Goal: Transaction & Acquisition: Purchase product/service

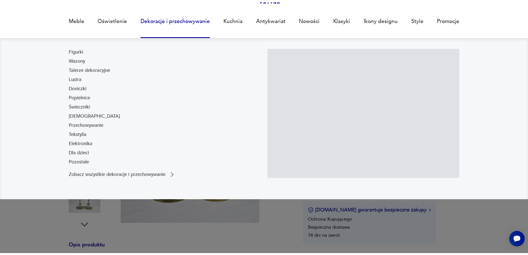
scroll to position [55, 0]
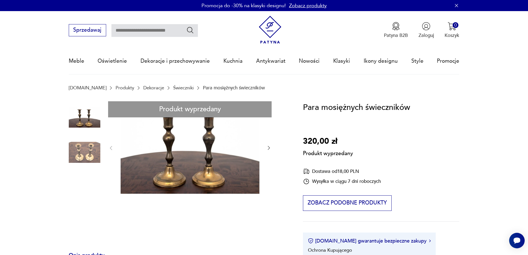
click at [87, 117] on div "Produkt wyprzedany Opis produktu Para mosiężnych świeczników. Wysokość 20 cm Ro…" at bounding box center [178, 257] width 219 height 312
click at [90, 154] on div "Produkt wyprzedany Opis produktu Para mosiężnych świeczników. Wysokość 20 cm Ro…" at bounding box center [178, 257] width 219 height 312
click at [268, 148] on div "Produkt wyprzedany Opis produktu Para mosiężnych świeczników. Wysokość 20 cm Ro…" at bounding box center [178, 257] width 219 height 312
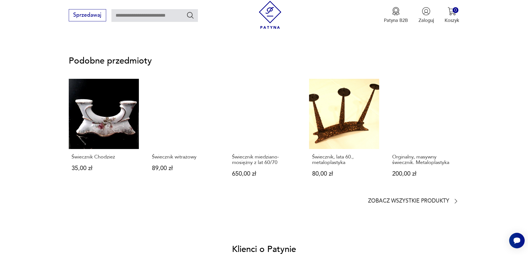
scroll to position [222, 0]
